Goal: Transaction & Acquisition: Purchase product/service

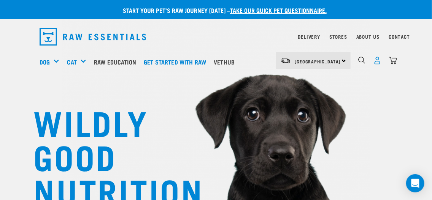
click at [376, 61] on img "dropdown navigation" at bounding box center [377, 61] width 8 height 8
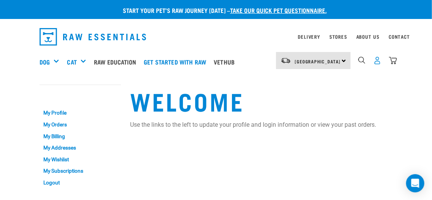
click at [378, 62] on img "dropdown navigation" at bounding box center [377, 61] width 8 height 8
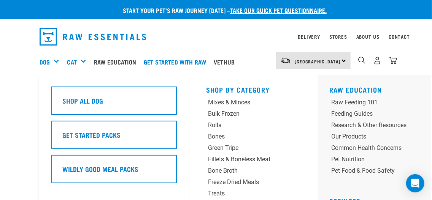
click at [48, 60] on link "Dog" at bounding box center [45, 61] width 10 height 9
click at [222, 103] on div "Mixes & Minces" at bounding box center [245, 102] width 75 height 9
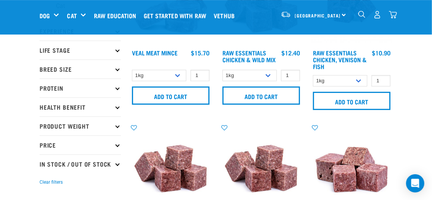
scroll to position [25, 0]
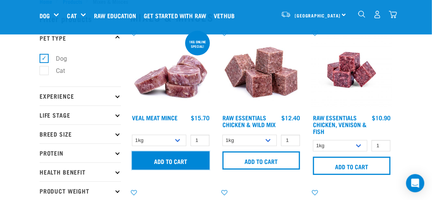
click at [173, 161] on input "Add to cart" at bounding box center [171, 161] width 78 height 18
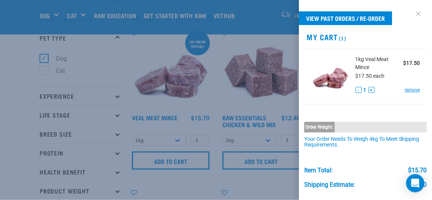
click at [416, 14] on link at bounding box center [418, 14] width 12 height 12
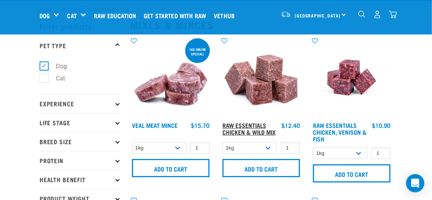
scroll to position [59, 0]
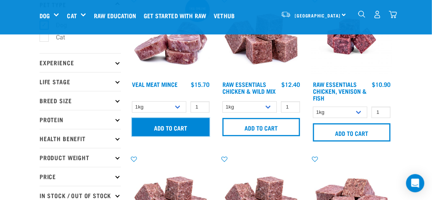
click at [180, 127] on input "Add to cart" at bounding box center [171, 127] width 78 height 18
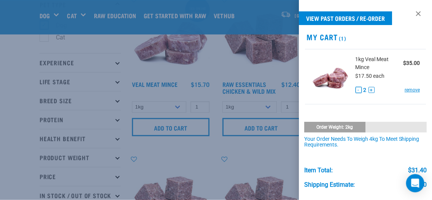
click at [356, 89] on button "-" at bounding box center [359, 90] width 6 height 6
click at [412, 14] on link at bounding box center [418, 14] width 12 height 12
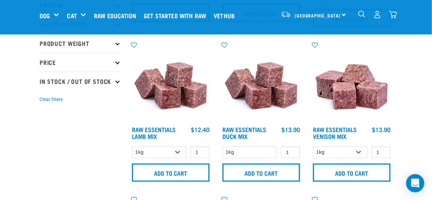
scroll to position [182, 0]
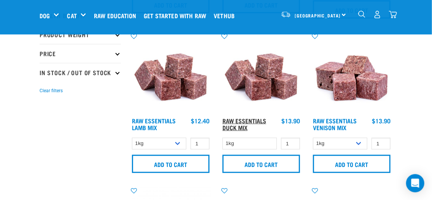
click at [259, 119] on link "Raw Essentials Duck Mix" at bounding box center [244, 124] width 44 height 10
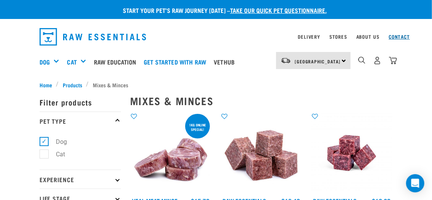
click at [401, 38] on link "Contact" at bounding box center [399, 36] width 21 height 3
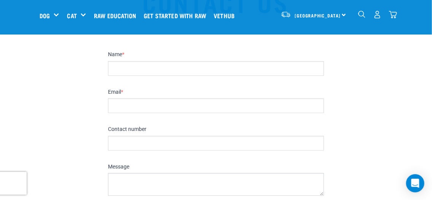
scroll to position [77, 0]
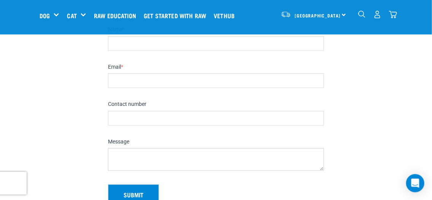
click at [227, 44] on input "Name *" at bounding box center [216, 43] width 216 height 15
type input "[PERSON_NAME]"
type input "[EMAIL_ADDRESS][DOMAIN_NAME]"
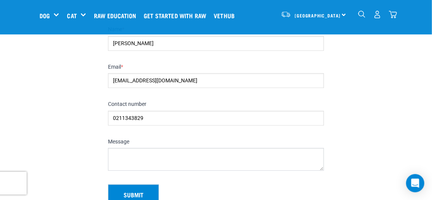
type input "0211343829"
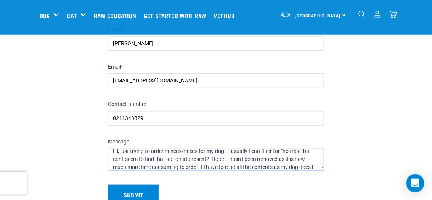
scroll to position [12, 0]
click at [121, 166] on textarea "Hi, just trying to order minces/mixes for my dog ... usually I can filter for "…" at bounding box center [216, 159] width 216 height 23
type textarea "Hi, just trying to order minces/mixes for my dog ... usually I can filter for "…"
click at [136, 189] on button "Submit" at bounding box center [133, 195] width 51 height 20
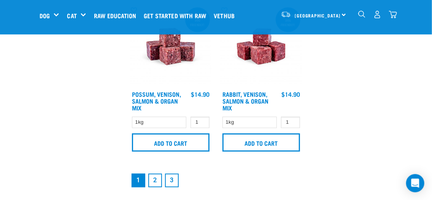
scroll to position [1609, 0]
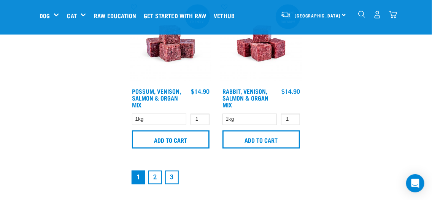
click at [160, 181] on link "2" at bounding box center [155, 178] width 14 height 14
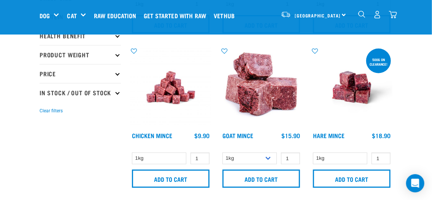
scroll to position [164, 0]
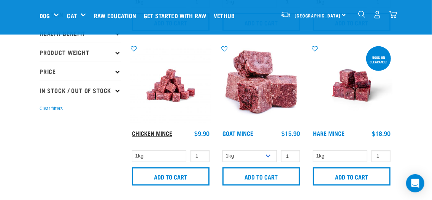
click at [162, 133] on link "Chicken Mince" at bounding box center [152, 133] width 40 height 3
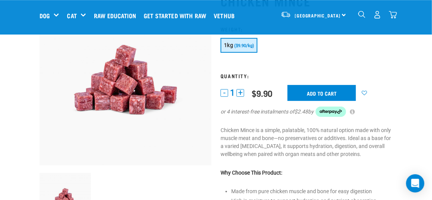
scroll to position [82, 0]
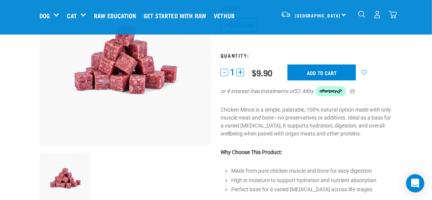
click at [241, 73] on button "+" at bounding box center [241, 73] width 8 height 8
click at [317, 75] on input "Add to cart" at bounding box center [321, 73] width 68 height 16
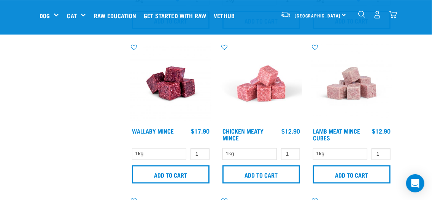
scroll to position [479, 0]
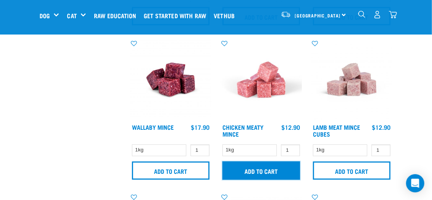
click at [271, 169] on input "Add to cart" at bounding box center [261, 171] width 78 height 18
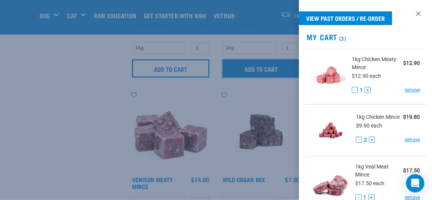
scroll to position [602, 0]
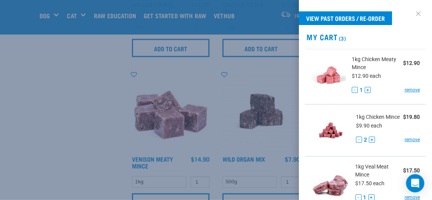
click at [414, 14] on link at bounding box center [418, 14] width 12 height 12
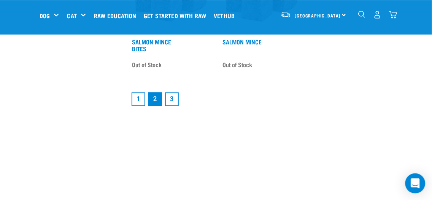
scroll to position [1629, 0]
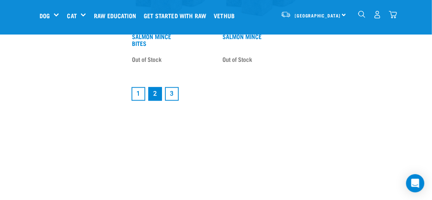
click at [176, 96] on link "3" at bounding box center [172, 94] width 14 height 14
